Goal: Use online tool/utility: Utilize a website feature to perform a specific function

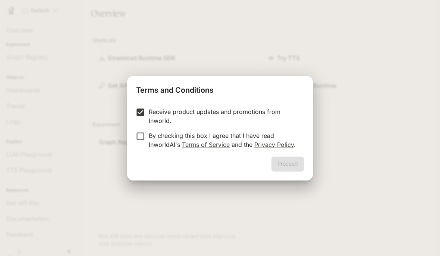
click at [152, 116] on p "Receive product updates and promotions from Inworld." at bounding box center [223, 116] width 149 height 18
click at [151, 145] on p "By checking this box I agree that I have read InworldAI's Terms of Service and …" at bounding box center [223, 140] width 149 height 18
click at [294, 157] on button "Proceed" at bounding box center [288, 163] width 32 height 15
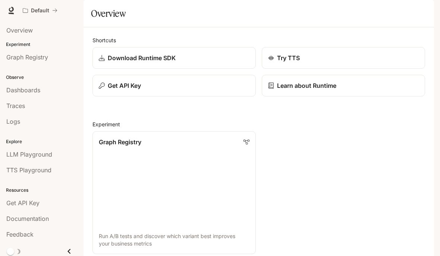
scroll to position [19, 0]
click at [300, 56] on div "Try TTS" at bounding box center [343, 57] width 151 height 9
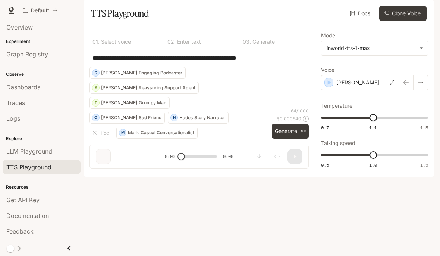
click at [388, 90] on div "[PERSON_NAME]" at bounding box center [360, 82] width 78 height 15
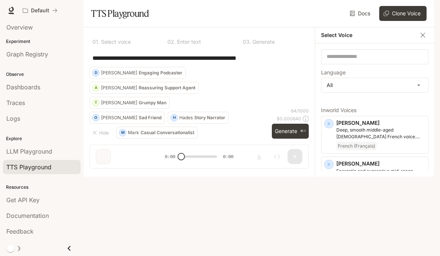
scroll to position [3, 0]
click at [373, 104] on body "**********" at bounding box center [220, 128] width 440 height 256
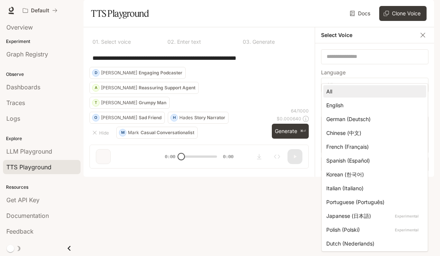
click at [403, 71] on div at bounding box center [220, 128] width 440 height 256
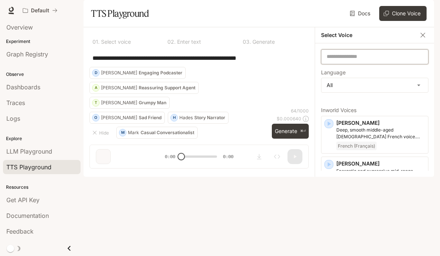
click at [399, 60] on input "text" at bounding box center [375, 56] width 107 height 7
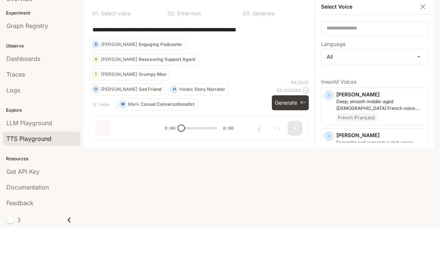
click at [413, 34] on div "Select Voice" at bounding box center [374, 35] width 119 height 16
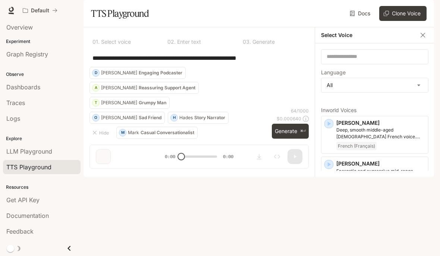
click at [15, 90] on span "Dashboards" at bounding box center [23, 86] width 34 height 9
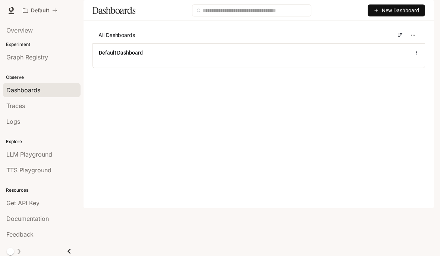
click at [13, 42] on p "Experiment" at bounding box center [42, 44] width 84 height 7
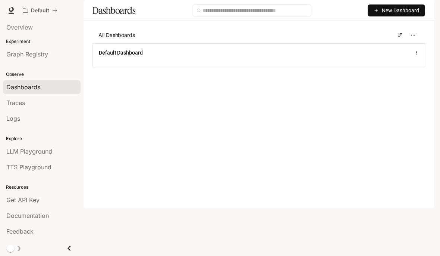
scroll to position [3, 0]
click at [17, 152] on span "LLM Playground" at bounding box center [29, 151] width 46 height 9
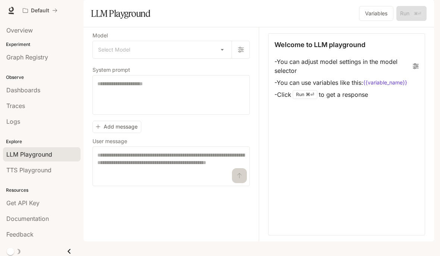
click at [17, 170] on span "TTS Playground" at bounding box center [28, 169] width 45 height 9
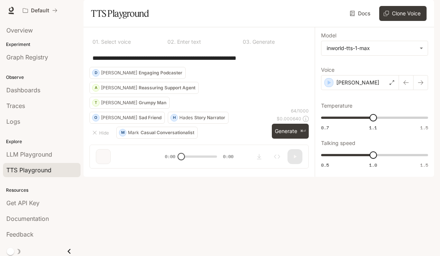
click at [389, 90] on div "[PERSON_NAME]" at bounding box center [360, 82] width 78 height 15
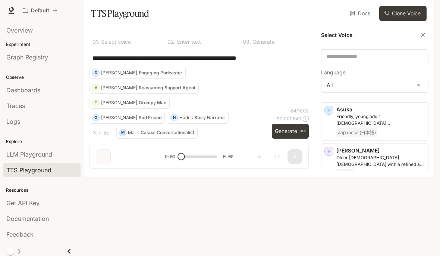
scroll to position [113, 0]
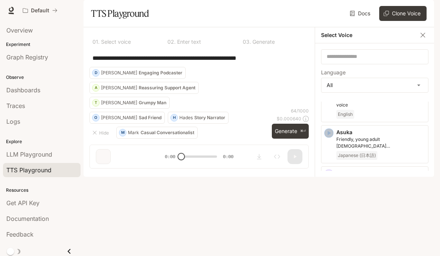
click at [328, 137] on icon "button" at bounding box center [328, 132] width 7 height 7
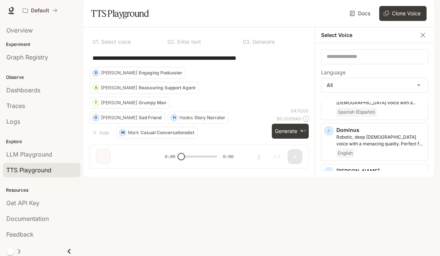
scroll to position [322, 0]
click at [328, 132] on icon "button" at bounding box center [328, 129] width 7 height 7
click at [397, 152] on div "English" at bounding box center [381, 151] width 89 height 9
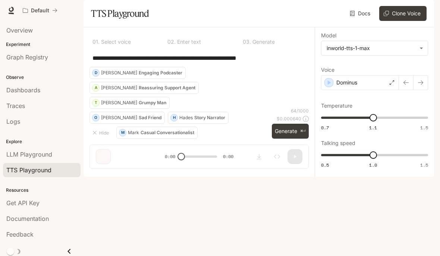
click at [385, 90] on div "Dominus" at bounding box center [360, 82] width 78 height 15
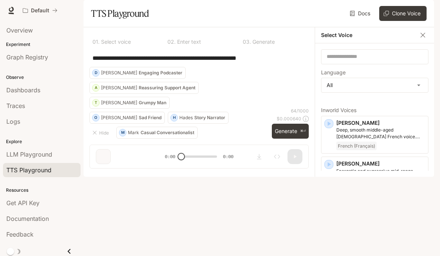
scroll to position [62, 0]
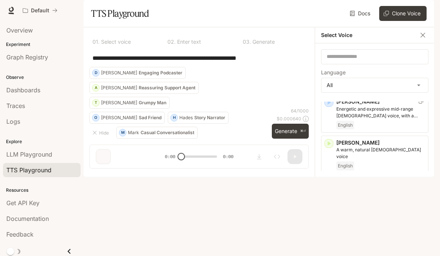
click at [388, 119] on p "Energetic and expressive mid-range [DEMOGRAPHIC_DATA] voice, with a mildly nasa…" at bounding box center [381, 112] width 89 height 13
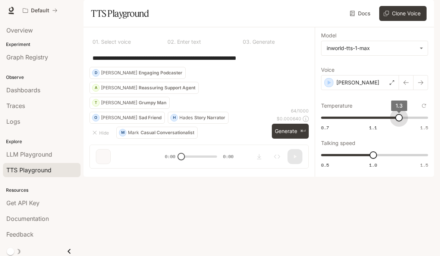
type input "****"
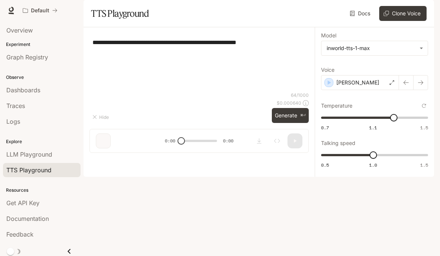
scroll to position [28, 0]
